Goal: Information Seeking & Learning: Check status

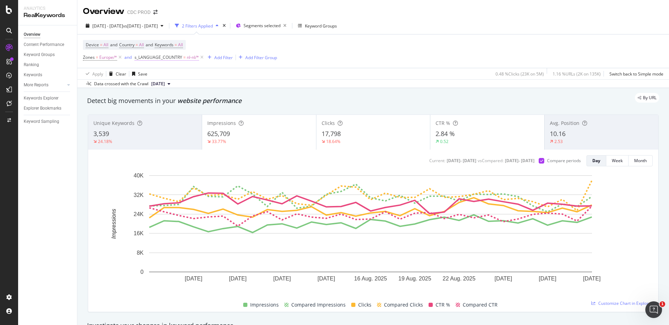
click at [188, 57] on span "nl-nl/*" at bounding box center [193, 58] width 12 height 10
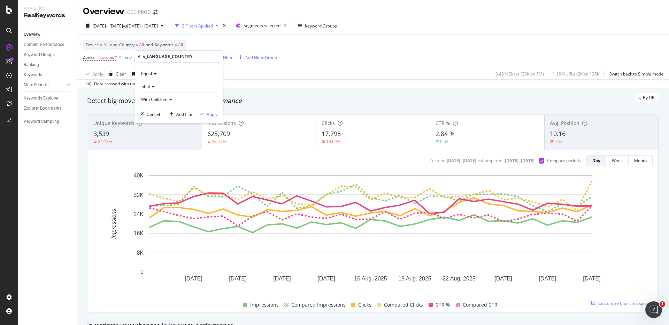
click at [161, 87] on div "nl-nl" at bounding box center [179, 86] width 76 height 11
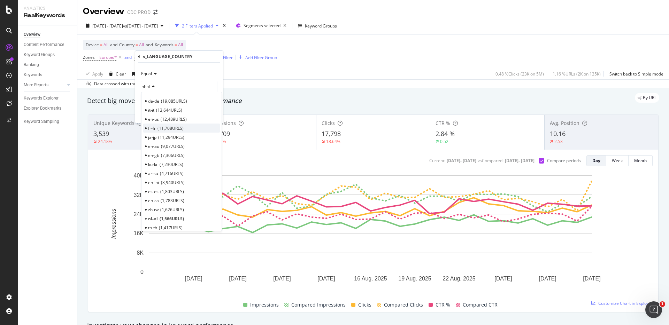
click at [166, 128] on span "11,708 URLS" at bounding box center [170, 128] width 26 height 6
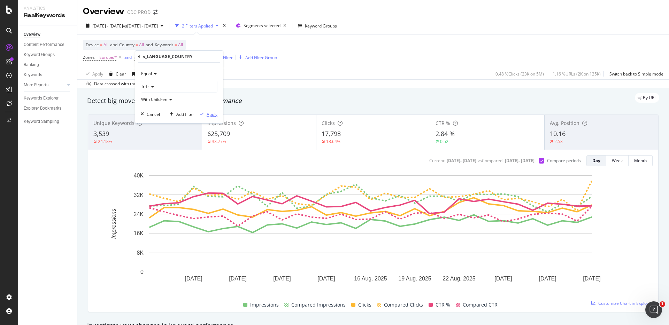
click at [216, 115] on div "Apply" at bounding box center [211, 114] width 11 height 6
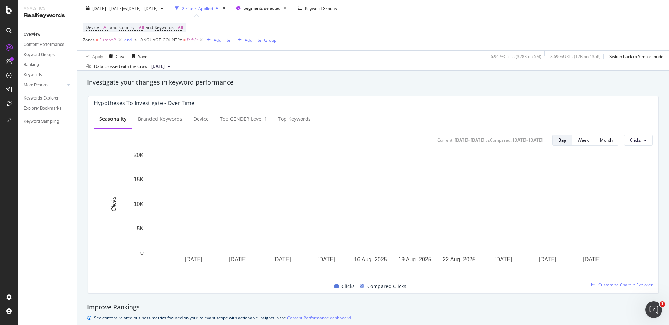
scroll to position [189, 0]
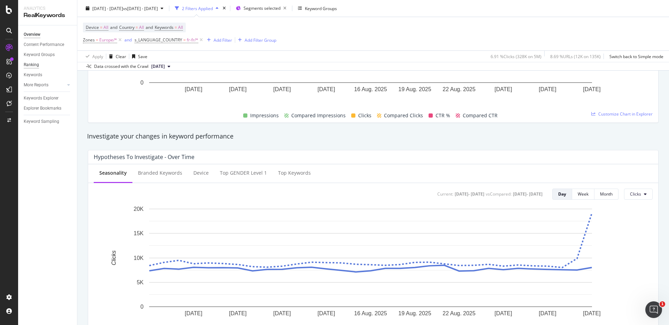
click at [37, 65] on div "Ranking" at bounding box center [31, 64] width 15 height 7
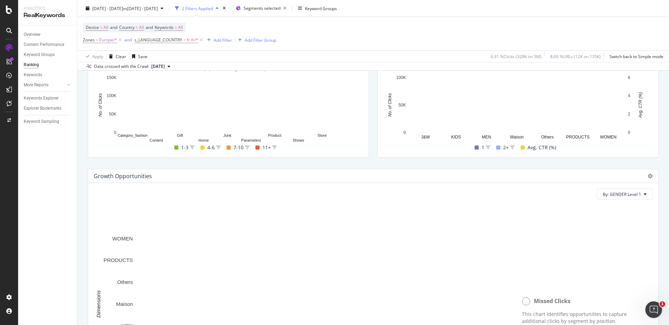
scroll to position [352, 0]
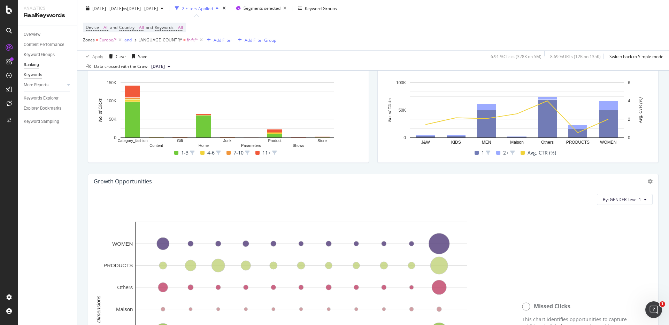
click at [41, 76] on div "Keywords" at bounding box center [33, 74] width 18 height 7
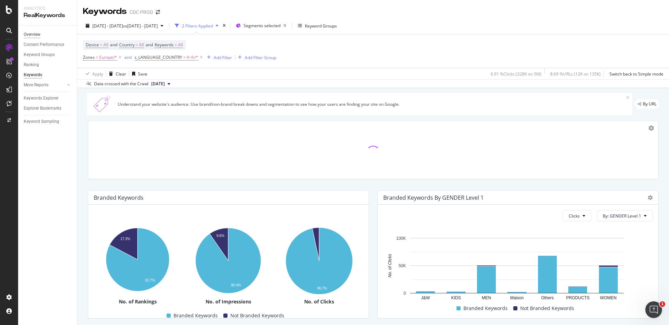
click at [37, 34] on div "Overview" at bounding box center [32, 34] width 17 height 7
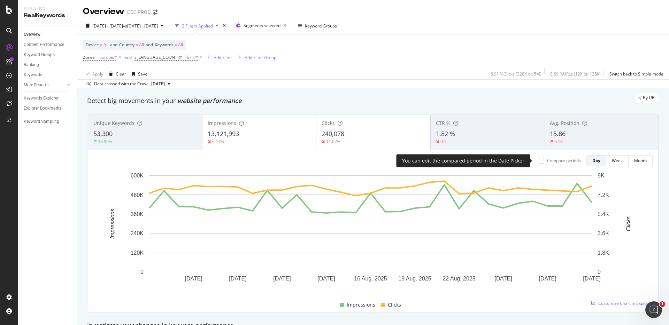
click at [547, 160] on div "Compare periods" at bounding box center [564, 161] width 34 height 6
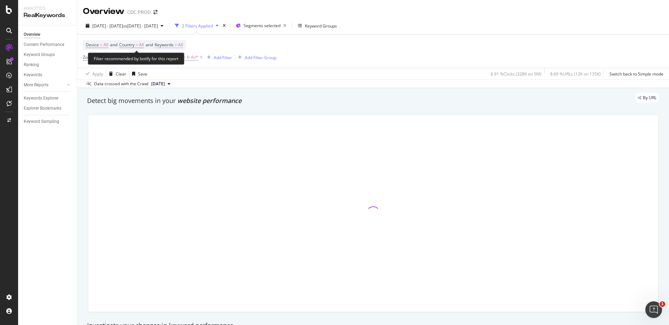
click at [182, 44] on span "All" at bounding box center [180, 45] width 5 height 10
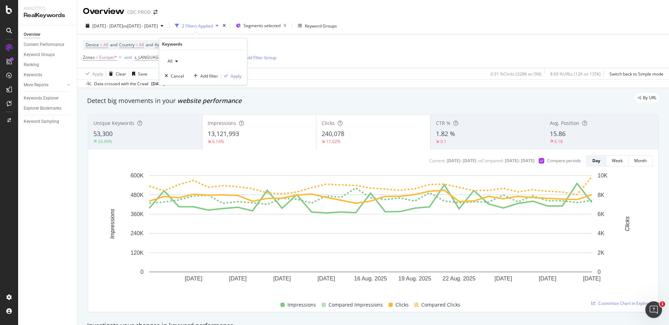
click at [176, 62] on icon "button" at bounding box center [176, 61] width 3 height 4
click at [185, 83] on span "Branded" at bounding box center [206, 85] width 71 height 6
click at [237, 77] on div "Apply" at bounding box center [236, 76] width 11 height 6
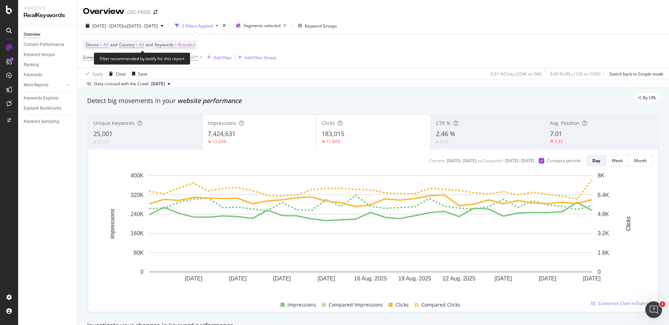
click at [195, 44] on span "Branded" at bounding box center [186, 45] width 17 height 10
click at [185, 64] on div "Branded" at bounding box center [179, 61] width 28 height 10
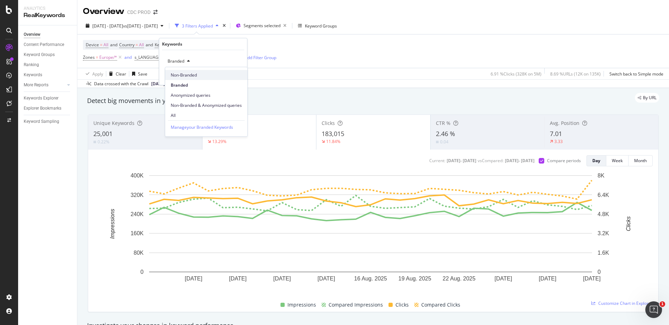
click at [192, 78] on div "Non-Branded" at bounding box center [206, 75] width 82 height 10
click at [233, 74] on div "Apply" at bounding box center [236, 76] width 11 height 6
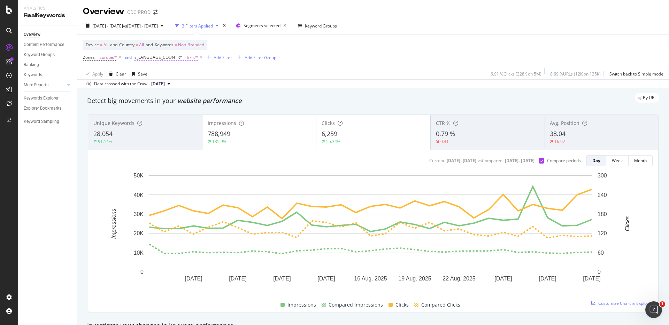
click at [192, 57] on span "fr-fr/*" at bounding box center [192, 58] width 11 height 10
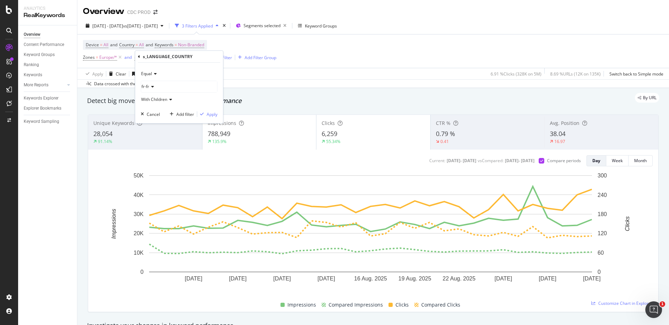
click at [151, 87] on icon at bounding box center [151, 87] width 5 height 4
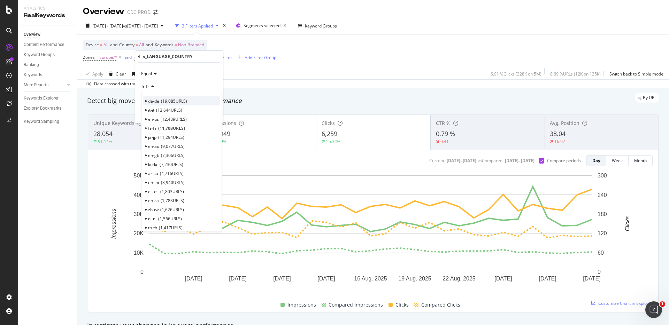
click at [167, 99] on span "19,085 URLS" at bounding box center [174, 101] width 26 height 6
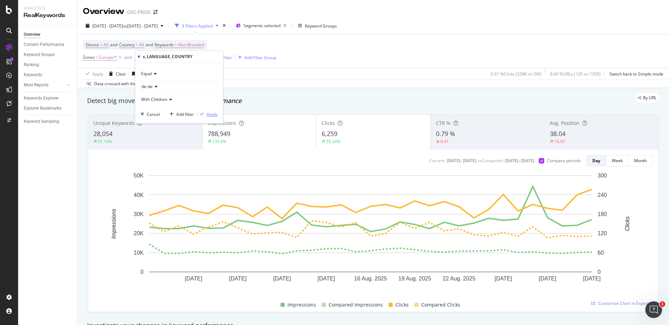
click at [211, 111] on div "Apply" at bounding box center [211, 114] width 11 height 6
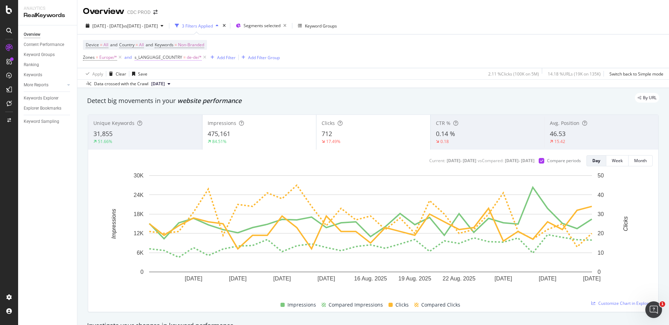
click at [199, 58] on span "de-de/*" at bounding box center [194, 58] width 15 height 10
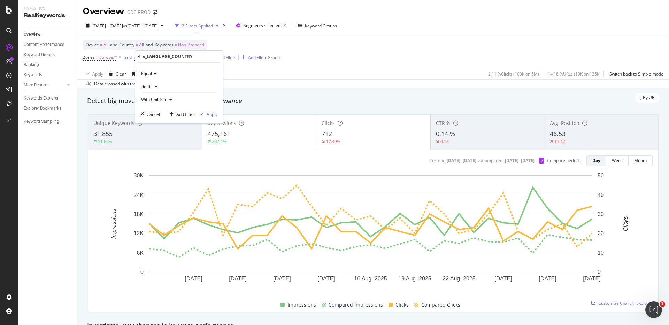
click at [153, 88] on icon at bounding box center [155, 87] width 5 height 4
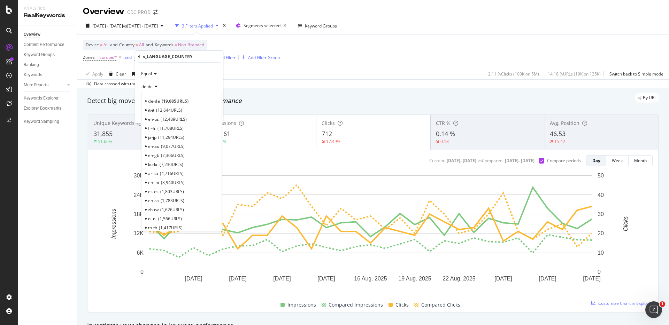
click at [172, 110] on span "13,644 URLS" at bounding box center [169, 110] width 26 height 6
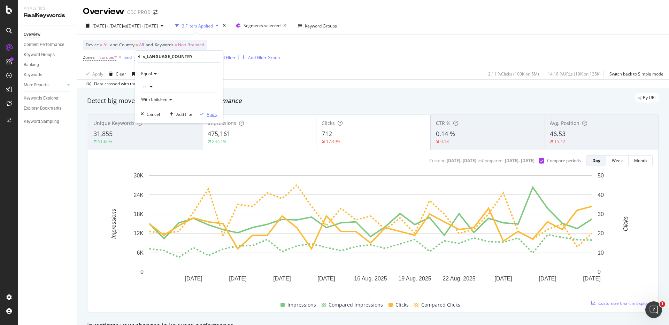
click at [210, 114] on div "Apply" at bounding box center [211, 114] width 11 height 6
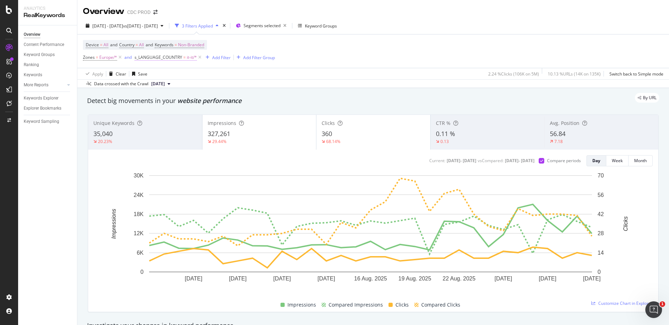
click at [189, 55] on span "it-it/*" at bounding box center [192, 58] width 10 height 10
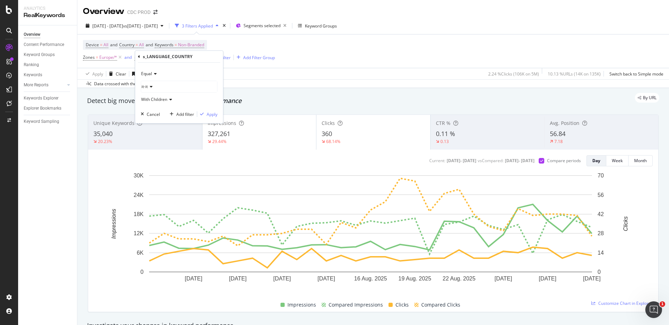
click at [153, 87] on div "it-it" at bounding box center [179, 86] width 76 height 11
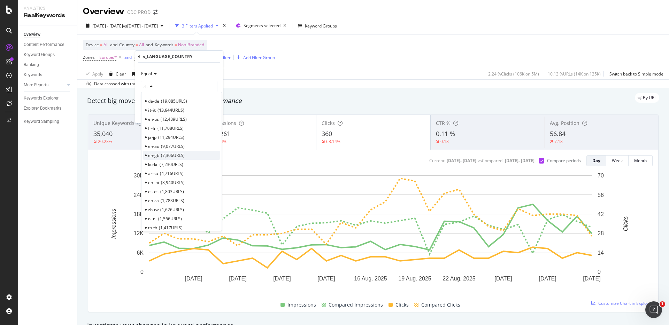
click at [171, 153] on span "7,306 URLS" at bounding box center [173, 156] width 24 height 6
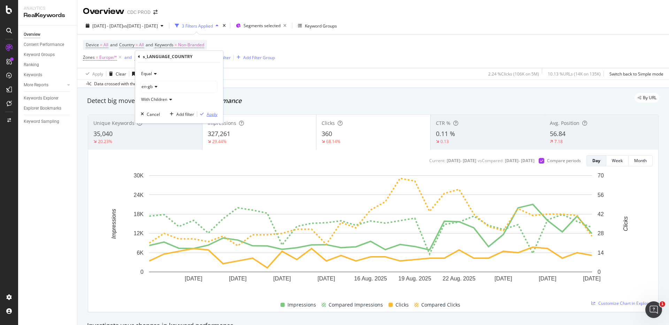
click at [213, 115] on div "Apply" at bounding box center [211, 114] width 11 height 6
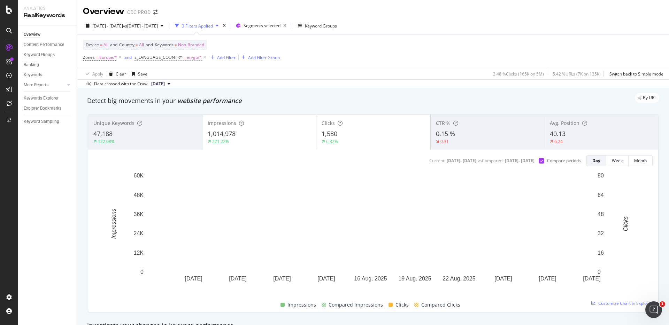
click at [194, 56] on span "en-gb/*" at bounding box center [194, 58] width 15 height 10
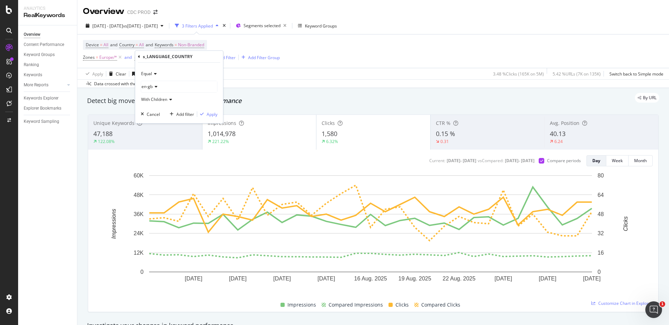
click at [154, 88] on icon at bounding box center [155, 87] width 5 height 4
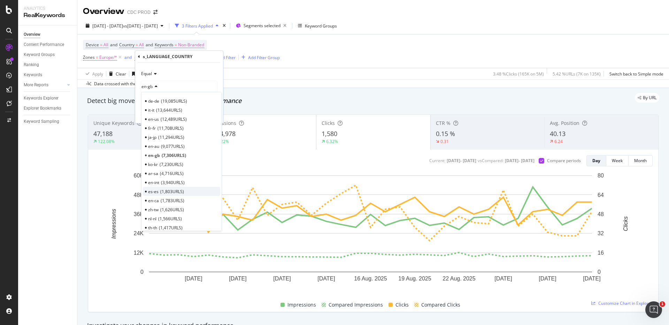
click at [178, 193] on span "1,803 URLS" at bounding box center [172, 192] width 24 height 6
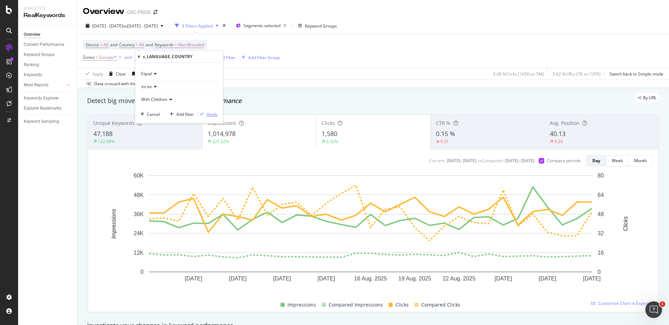
click at [213, 115] on div "Apply" at bounding box center [211, 114] width 11 height 6
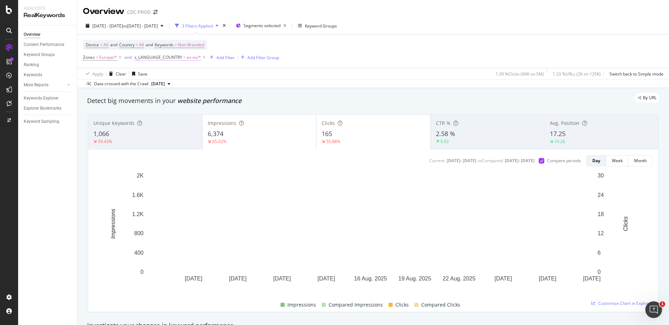
click at [194, 55] on span "es-es/*" at bounding box center [194, 58] width 14 height 10
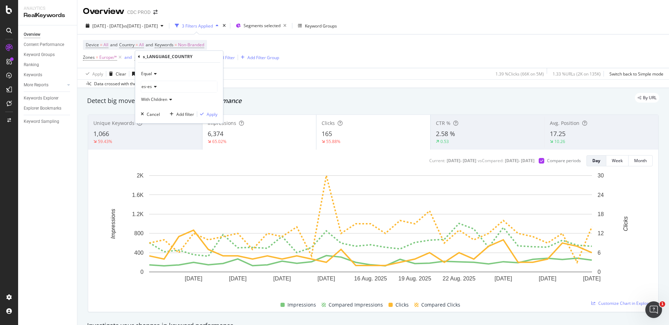
click at [154, 86] on icon at bounding box center [154, 87] width 5 height 4
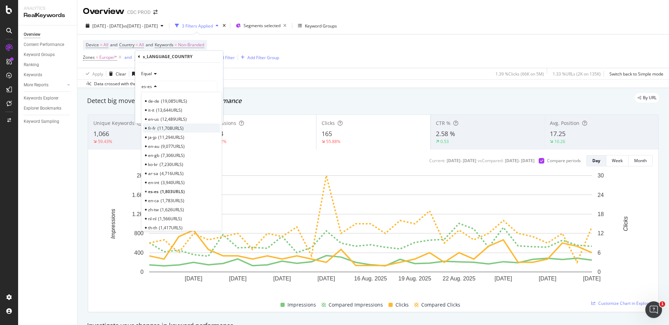
click at [166, 129] on span "11,708 URLS" at bounding box center [170, 128] width 26 height 6
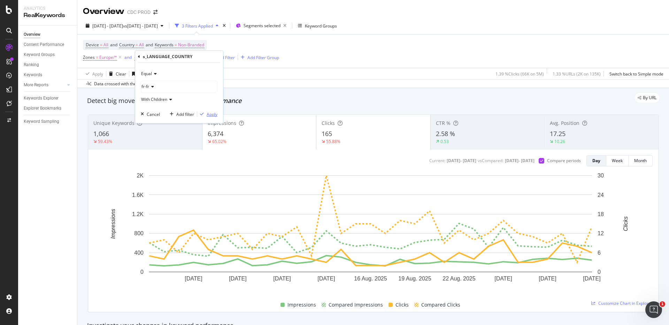
click at [206, 113] on div "Apply" at bounding box center [211, 114] width 11 height 6
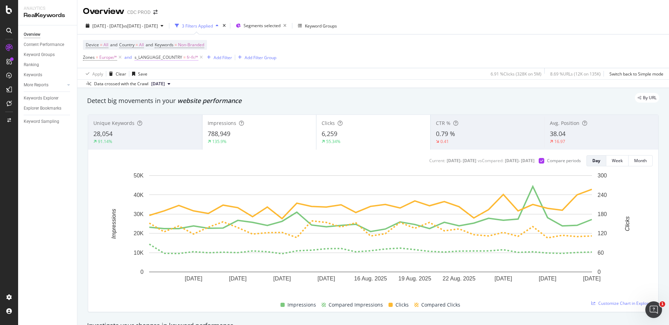
click at [193, 58] on span "fr-fr/*" at bounding box center [192, 58] width 11 height 10
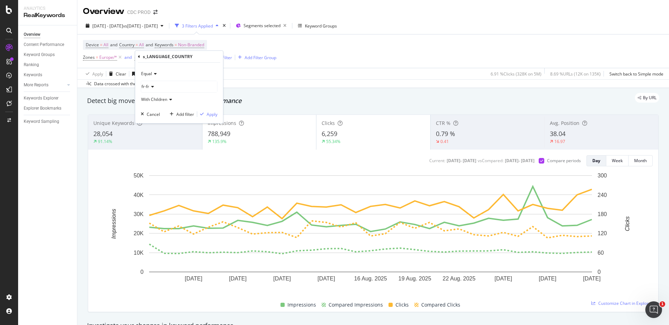
click at [161, 86] on div "fr-fr" at bounding box center [179, 86] width 76 height 11
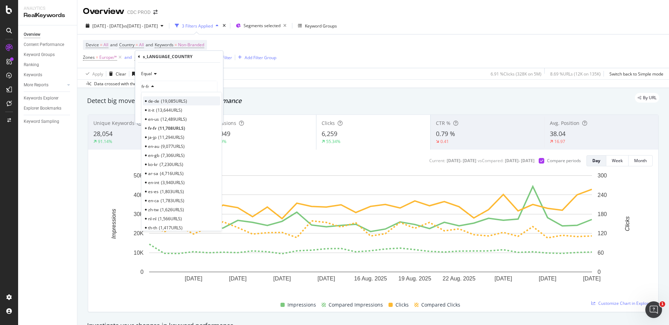
click at [157, 100] on span "de-de" at bounding box center [153, 101] width 11 height 6
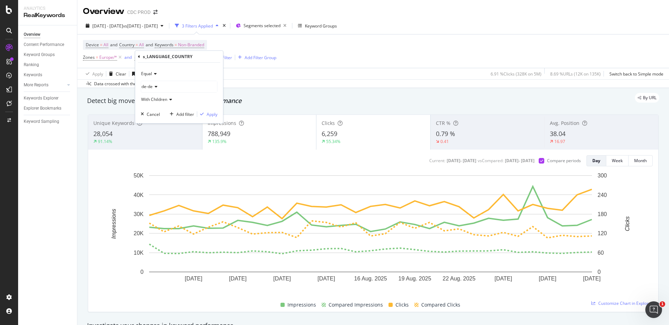
click at [217, 114] on div "Equal de-de With Children Cancel Add filter Apply" at bounding box center [179, 93] width 88 height 61
click at [209, 114] on div "Apply" at bounding box center [211, 114] width 11 height 6
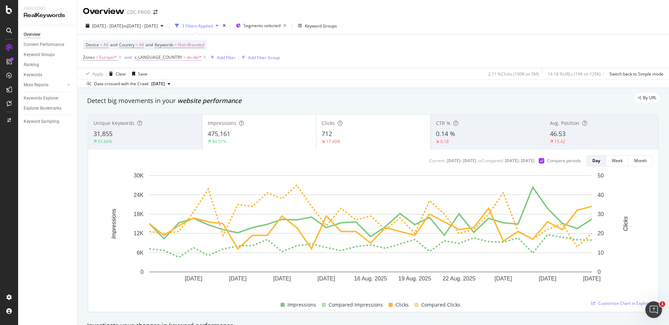
click at [195, 56] on span "de-de/*" at bounding box center [194, 58] width 15 height 10
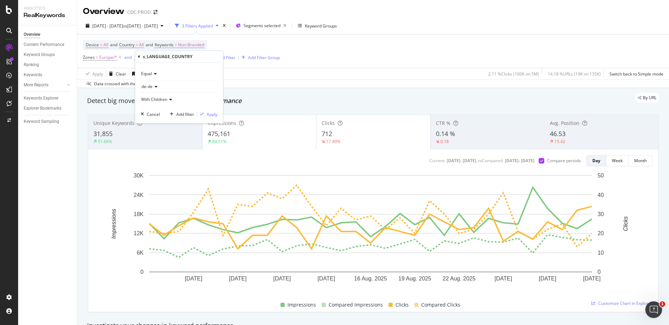
click at [165, 85] on div "de-de" at bounding box center [179, 86] width 76 height 11
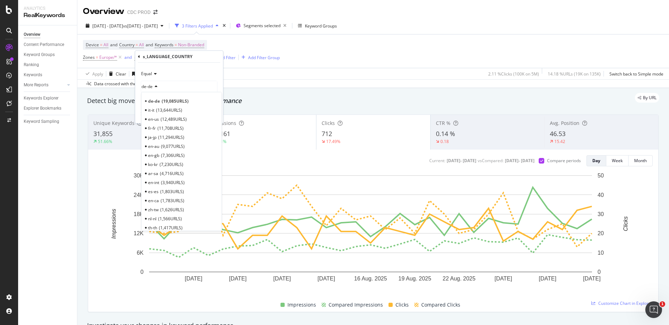
click at [161, 109] on span "13,644 URLS" at bounding box center [169, 110] width 26 height 6
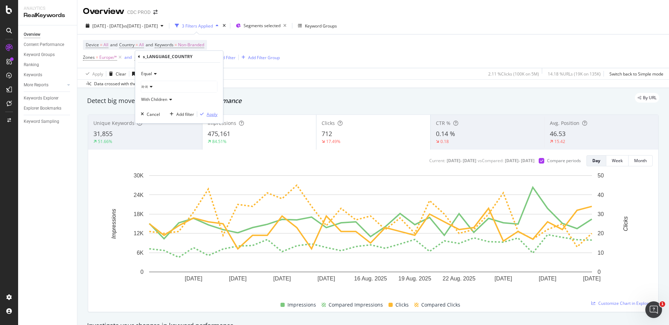
click at [216, 114] on div "Apply" at bounding box center [211, 114] width 11 height 6
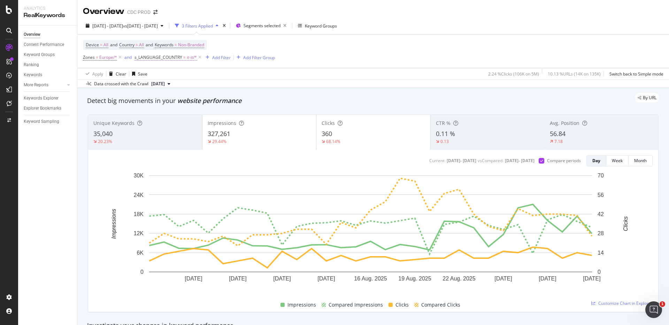
click at [192, 55] on span "it-it/*" at bounding box center [192, 58] width 10 height 10
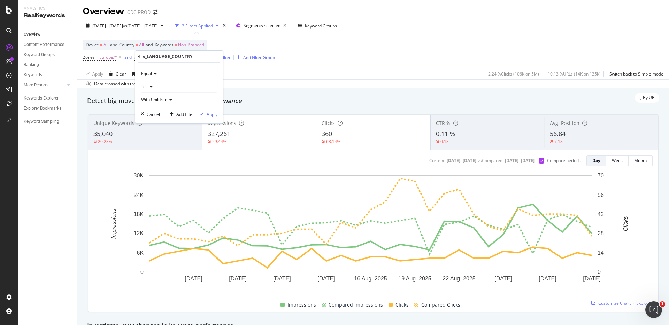
click at [162, 82] on div "it-it" at bounding box center [179, 86] width 76 height 11
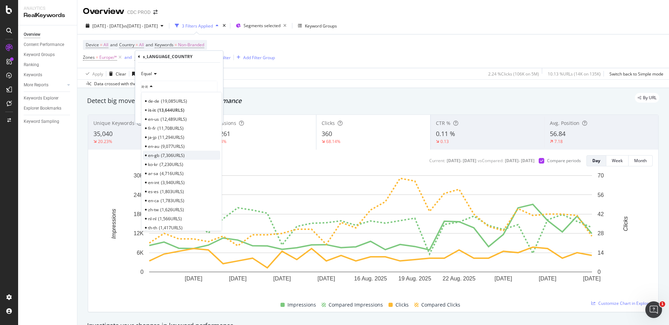
click at [157, 154] on span "en-gb" at bounding box center [153, 156] width 11 height 6
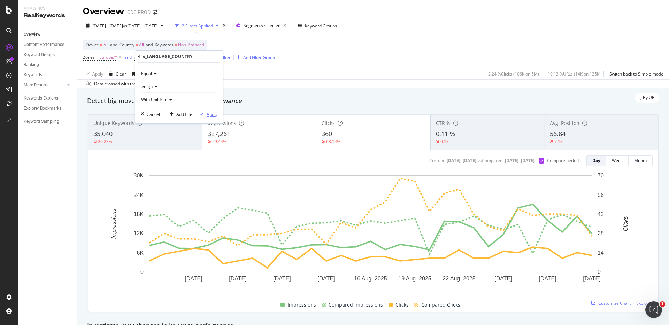
click at [210, 115] on div "Apply" at bounding box center [211, 114] width 11 height 6
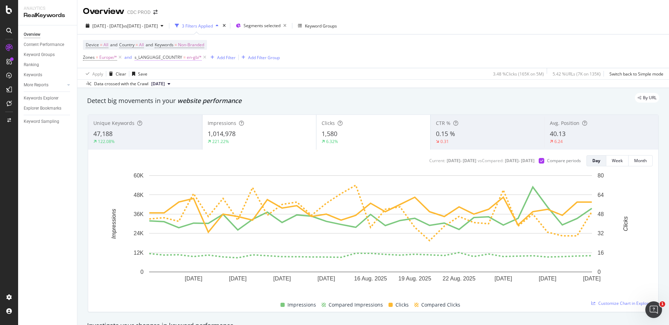
click at [194, 60] on span "en-gb/*" at bounding box center [194, 58] width 15 height 10
click at [154, 86] on icon at bounding box center [155, 87] width 5 height 4
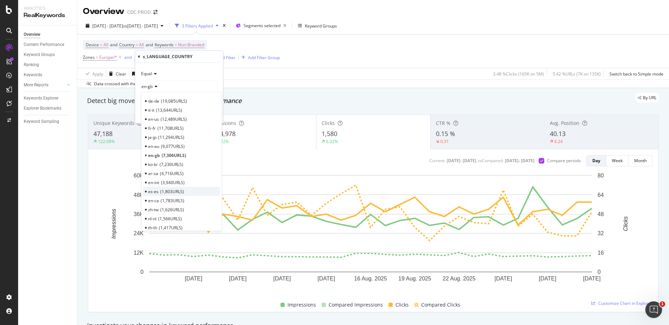
click at [162, 192] on span "1,803 URLS" at bounding box center [172, 192] width 24 height 6
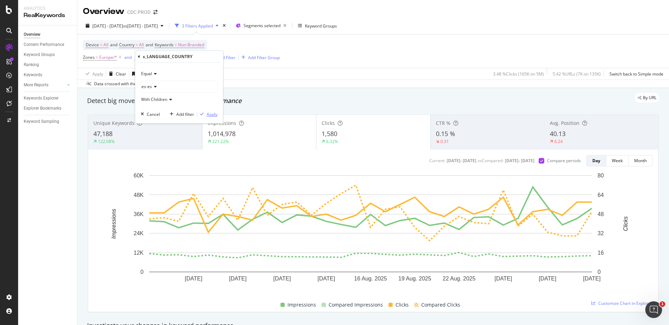
click at [212, 112] on div "Apply" at bounding box center [211, 114] width 11 height 6
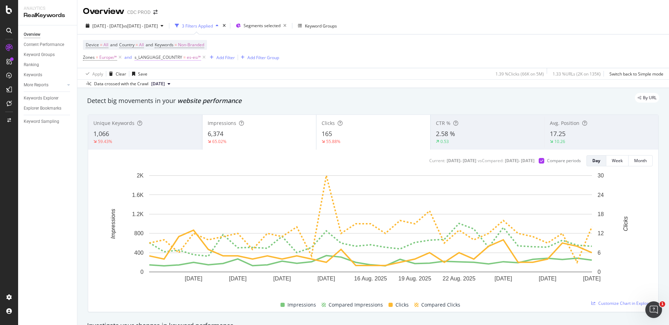
click at [188, 56] on span "es-es/*" at bounding box center [194, 58] width 14 height 10
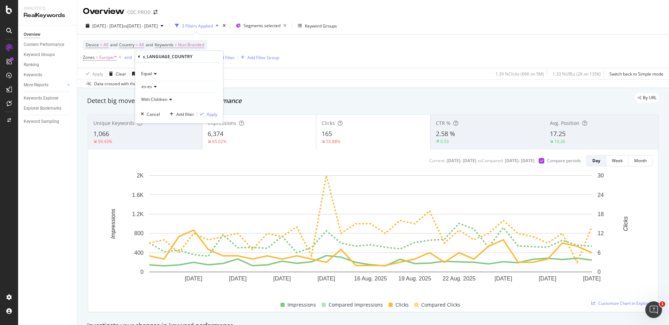
click at [147, 85] on span "es-es" at bounding box center [146, 87] width 10 height 6
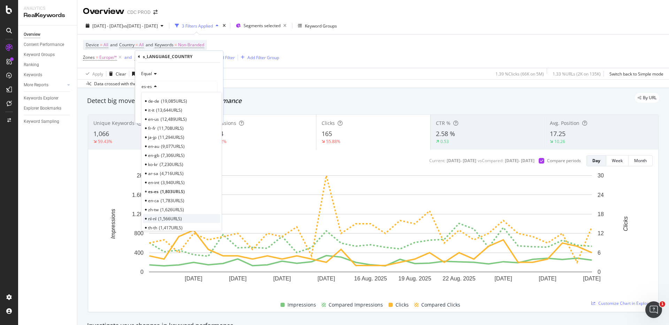
scroll to position [9, 0]
click at [170, 210] on span "1,566 URLS" at bounding box center [170, 209] width 24 height 6
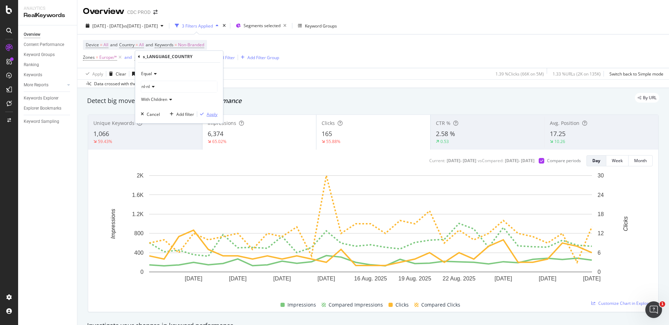
click at [213, 114] on div "Apply" at bounding box center [211, 114] width 11 height 6
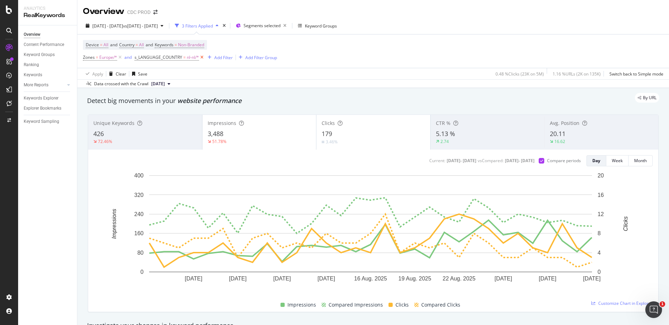
click at [201, 57] on icon at bounding box center [202, 57] width 6 height 7
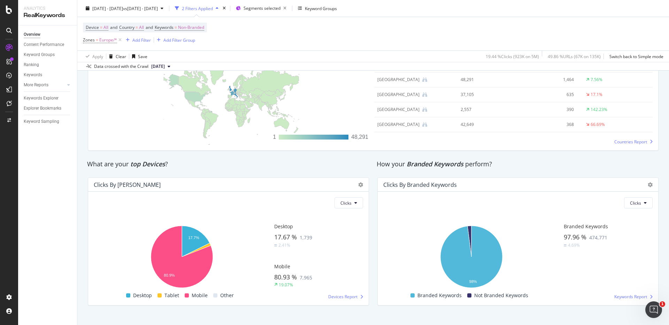
scroll to position [1086, 0]
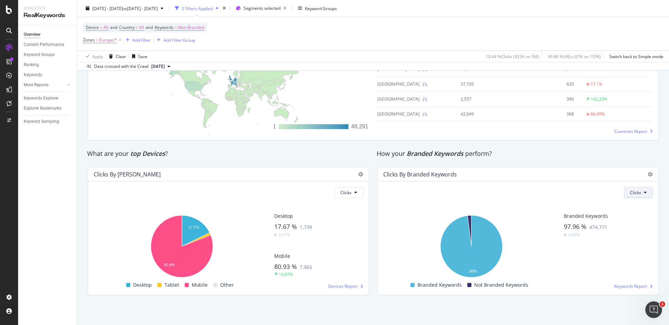
click at [633, 190] on span "Clicks" at bounding box center [635, 193] width 11 height 6
click at [639, 220] on span "Impressions" at bounding box center [637, 219] width 24 height 6
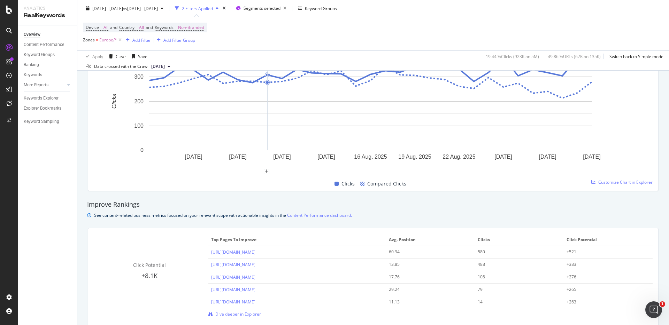
scroll to position [0, 0]
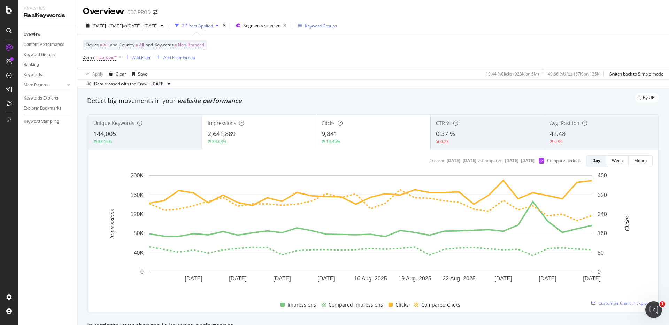
click at [337, 27] on div "Keyword Groups" at bounding box center [321, 26] width 32 height 6
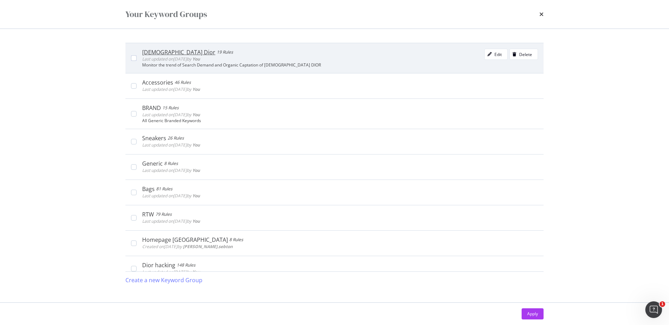
click at [446, 58] on div "[DEMOGRAPHIC_DATA] [PERSON_NAME] 19 Rules Last updated on [DATE] by You Edit De…" at bounding box center [340, 56] width 396 height 14
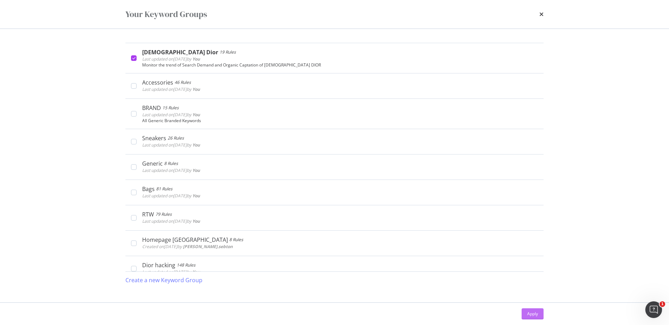
click at [539, 316] on button "Apply" at bounding box center [532, 314] width 22 height 11
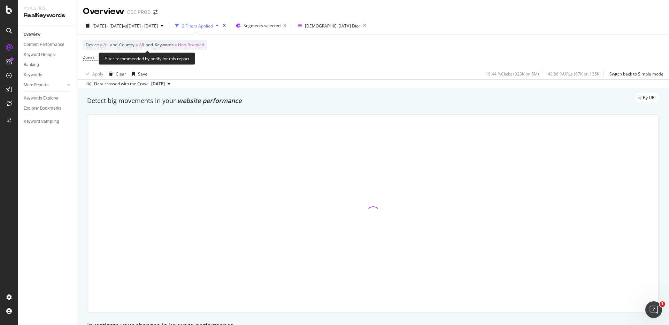
click at [202, 45] on span "Non-Branded" at bounding box center [191, 45] width 26 height 10
click at [187, 63] on span "Non-Branded" at bounding box center [179, 61] width 29 height 6
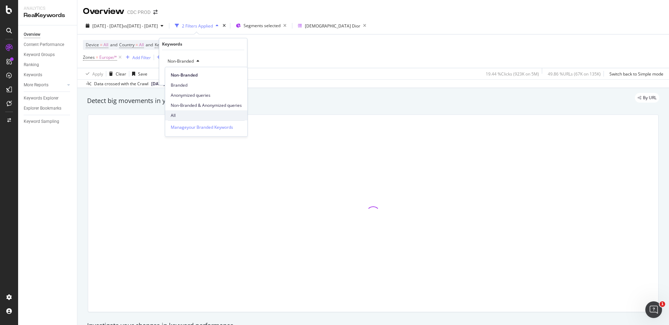
click at [179, 117] on span "All" at bounding box center [206, 115] width 71 height 6
click at [235, 77] on div "Apply" at bounding box center [236, 76] width 11 height 6
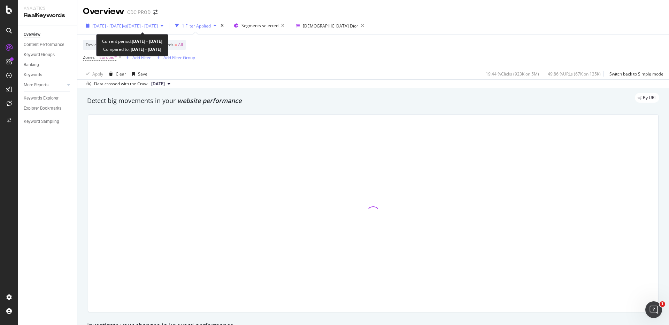
click at [158, 23] on span "vs [DATE] - [DATE]" at bounding box center [140, 26] width 35 height 6
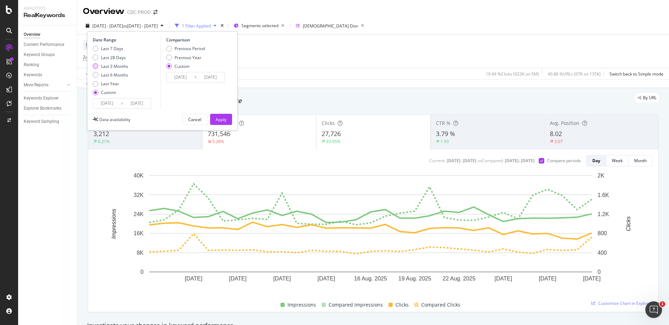
click at [122, 66] on div "Last 3 Months" at bounding box center [114, 66] width 27 height 6
type input "[DATE]"
click at [195, 57] on div "Previous Year" at bounding box center [187, 58] width 27 height 6
type input "[DATE]"
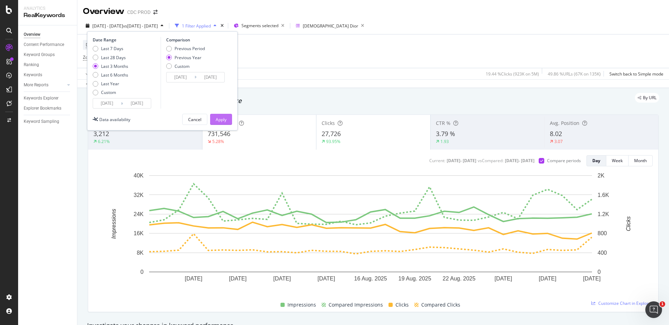
click at [223, 120] on div "Apply" at bounding box center [221, 120] width 11 height 6
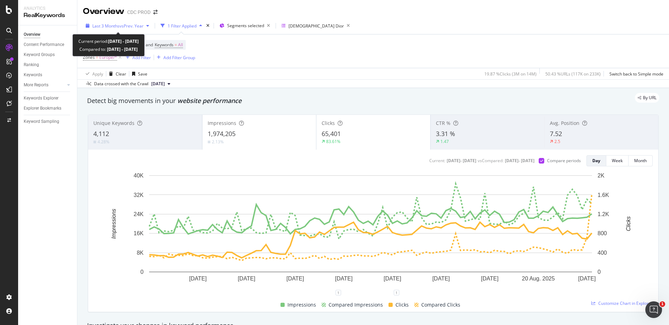
click at [136, 25] on span "vs Prev. Year" at bounding box center [131, 26] width 24 height 6
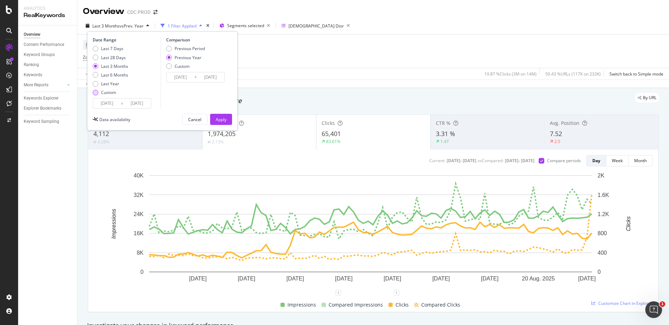
click at [110, 93] on div "Custom" at bounding box center [108, 92] width 15 height 6
type input "[DATE]"
click at [124, 102] on input "[DATE]" at bounding box center [137, 104] width 28 height 10
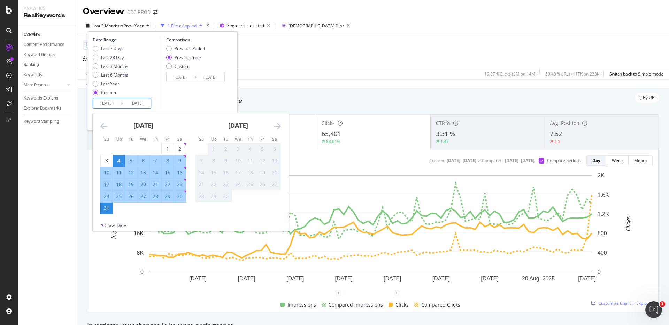
click at [102, 127] on icon "Move backward to switch to the previous month." at bounding box center [103, 126] width 7 height 8
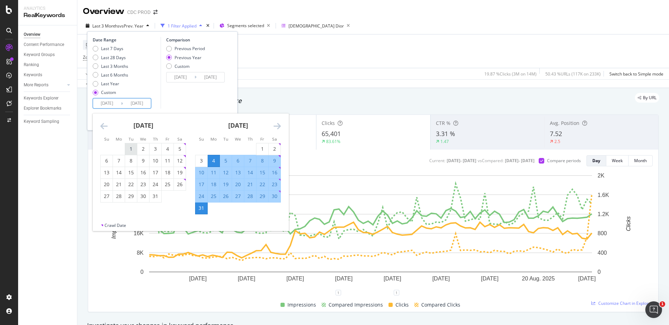
click at [127, 148] on div "1" at bounding box center [131, 149] width 12 height 7
type input "[DATE]"
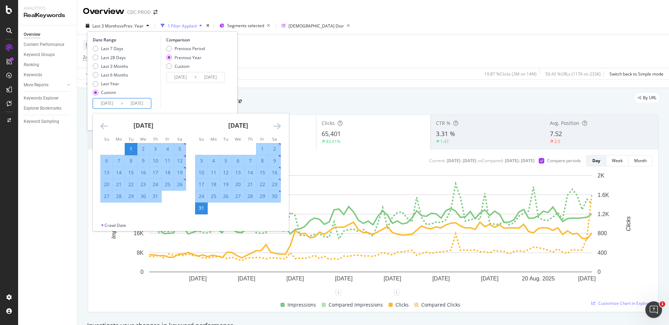
click at [201, 210] on div "31" at bounding box center [201, 208] width 12 height 7
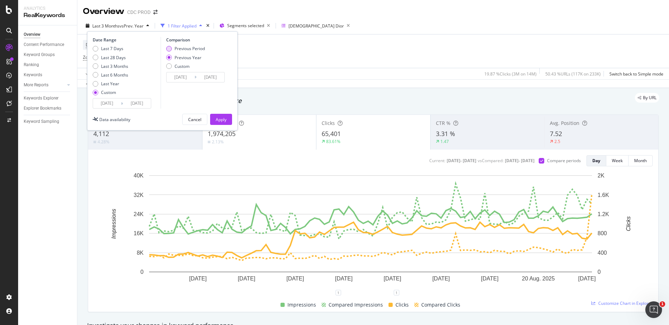
click at [198, 49] on div "Previous Period" at bounding box center [189, 49] width 30 height 6
type input "[DATE]"
click at [226, 122] on button "Apply" at bounding box center [221, 119] width 22 height 11
